Goal: Ask a question: Seek information or help from site administrators or community

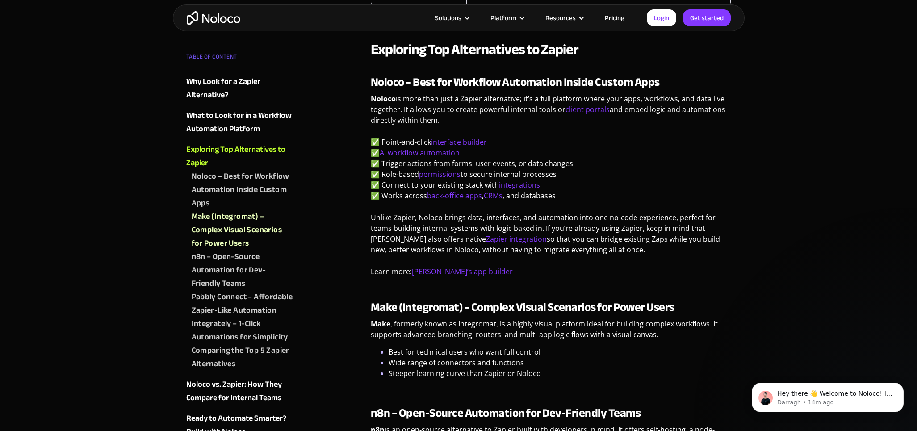
scroll to position [982, 0]
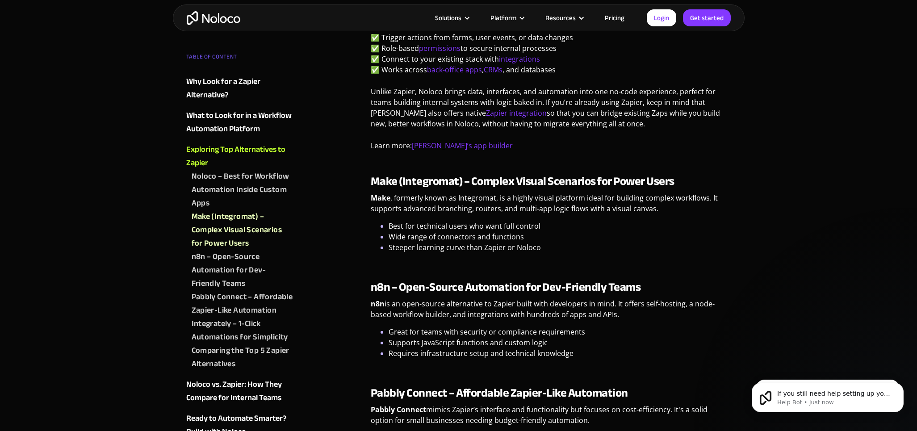
click at [223, 280] on div "n8n – Open-Source Automation for Dev-Friendly Teams" at bounding box center [243, 270] width 103 height 40
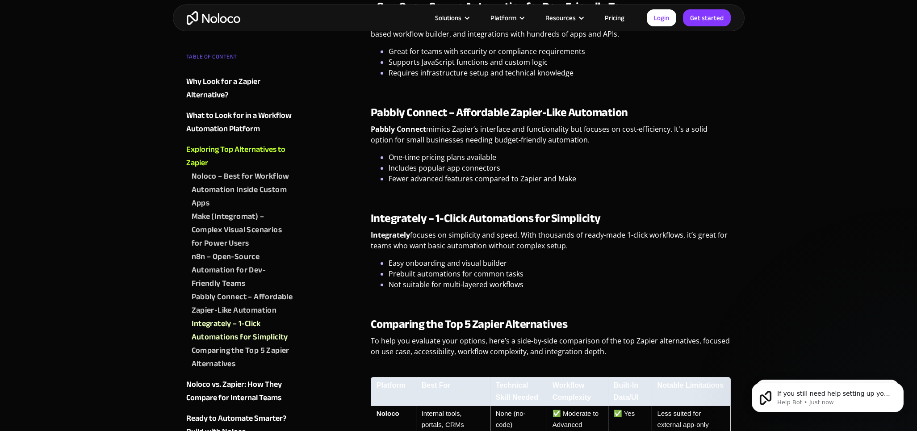
click at [217, 259] on div "n8n – Open-Source Automation for Dev-Friendly Teams" at bounding box center [243, 270] width 103 height 40
click at [249, 350] on div "Comparing the Top 5 Zapier Alternatives" at bounding box center [243, 357] width 103 height 27
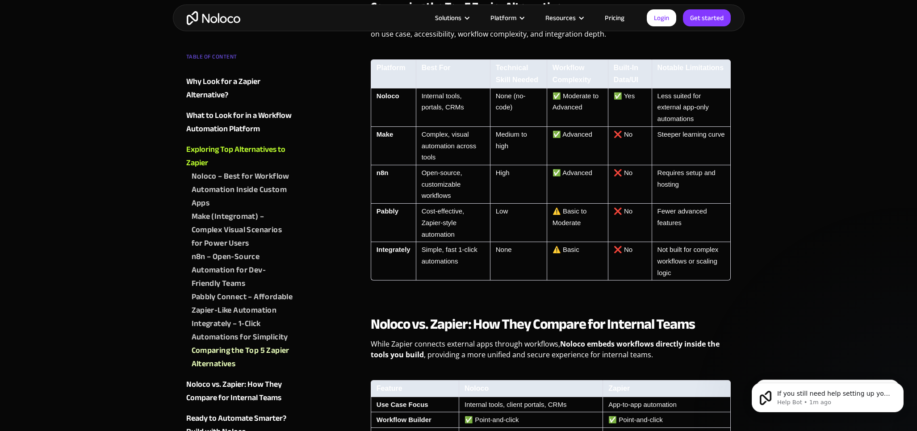
click at [399, 252] on td "Integrately" at bounding box center [393, 261] width 45 height 38
copy td "Integrately"
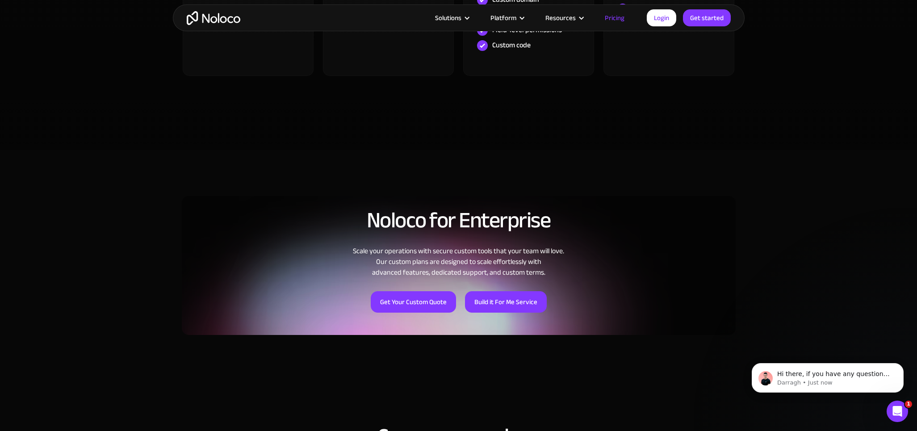
scroll to position [536, 0]
click at [822, 376] on p "Hi there, if you have any questions about our pricing, just let us know! [GEOGR…" at bounding box center [834, 374] width 115 height 9
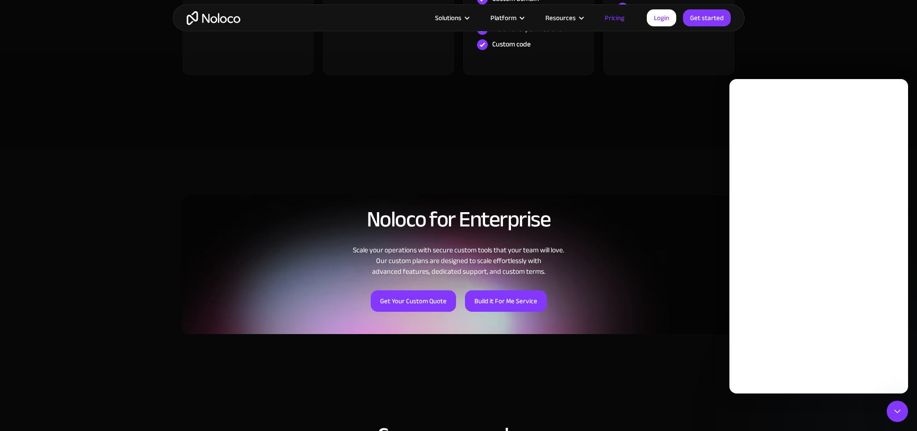
scroll to position [0, 0]
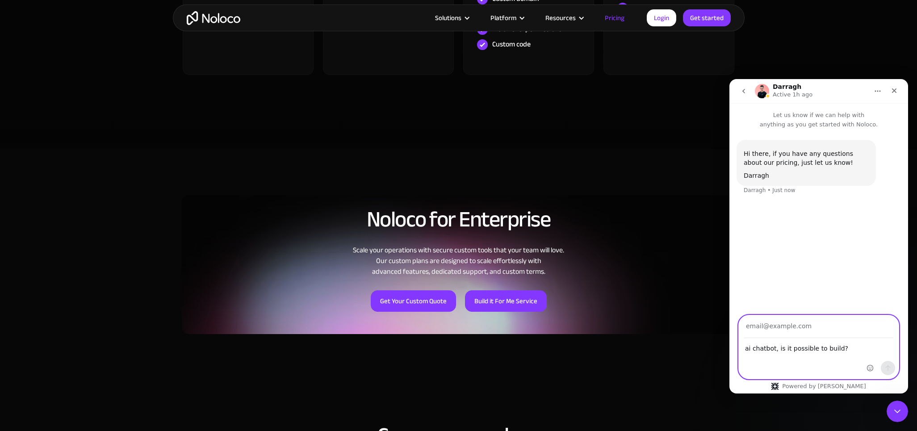
type textarea "ai chatbot, is it possible to build?"
click at [821, 324] on input "Your email" at bounding box center [818, 326] width 149 height 23
type input "[EMAIL_ADDRESS][DOMAIN_NAME]"
click at [893, 368] on button "Send a message…" at bounding box center [888, 368] width 14 height 14
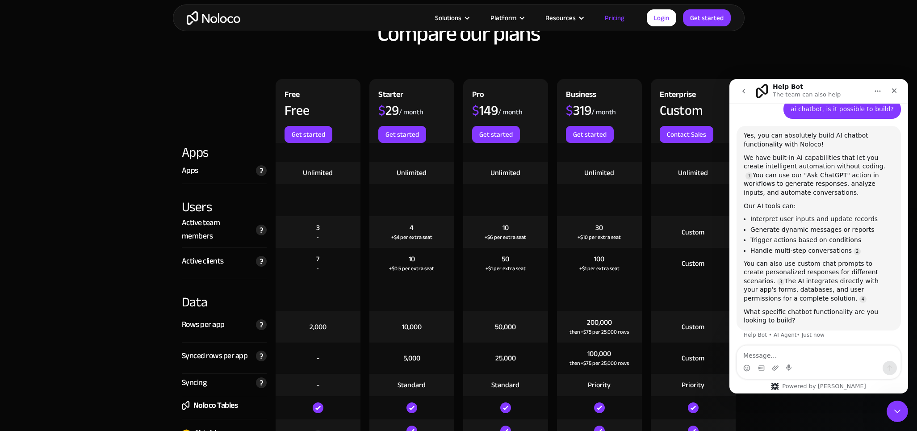
scroll to position [97, 0]
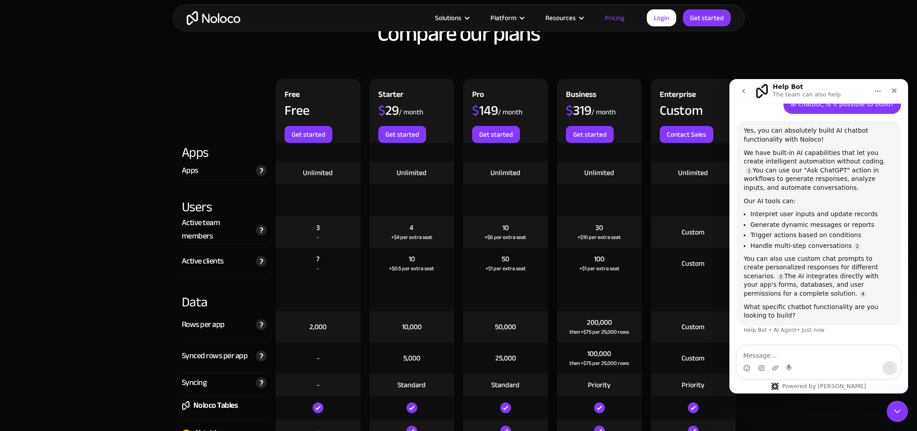
click at [781, 355] on textarea "Message…" at bounding box center [818, 353] width 163 height 15
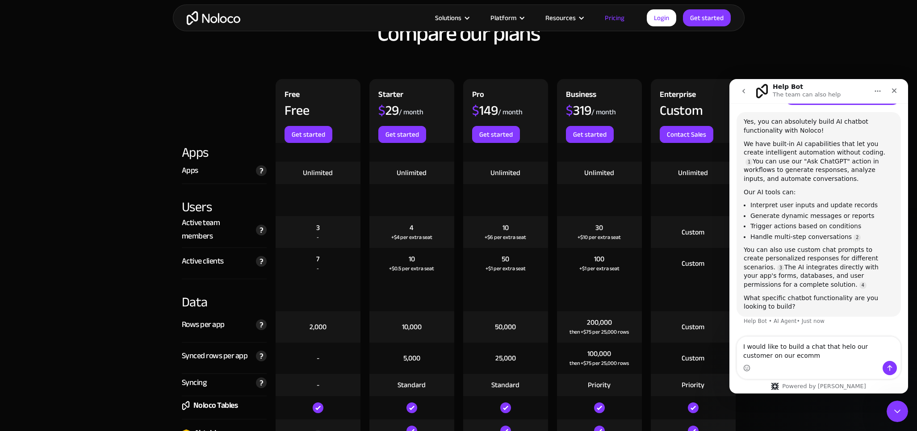
type textarea "I would like to build a chat that helo our customer on our ecom"
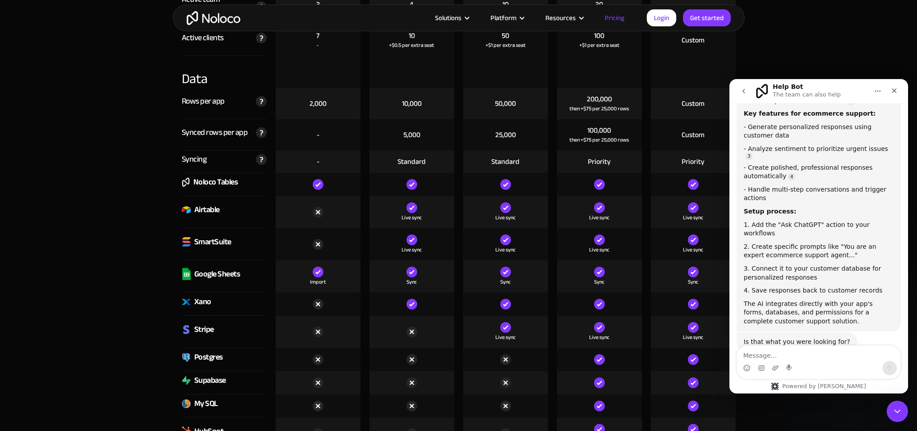
scroll to position [480, 0]
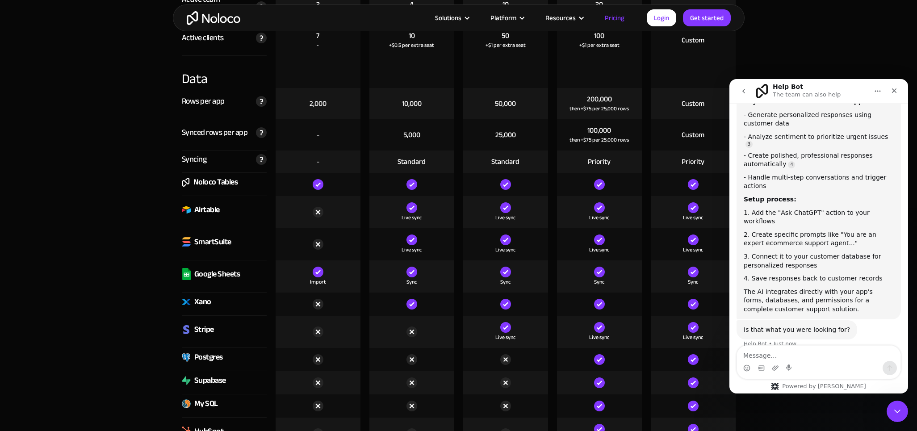
click at [827, 357] on textarea "Message…" at bounding box center [818, 353] width 163 height 15
type textarea "O"
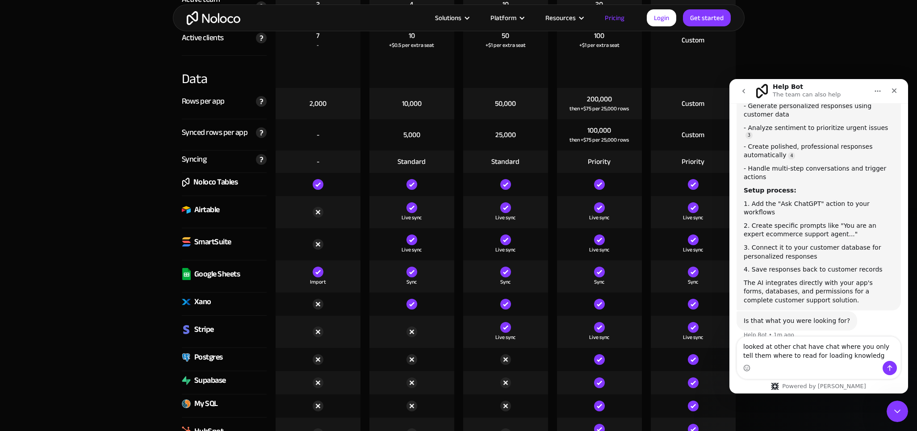
type textarea "looked at other chat have chat where you only tell them where to read for loadi…"
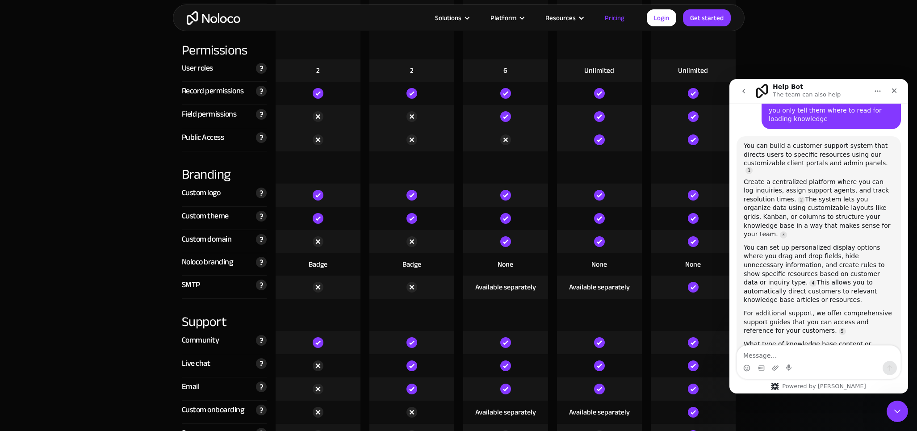
scroll to position [728, 0]
